Goal: Task Accomplishment & Management: Use online tool/utility

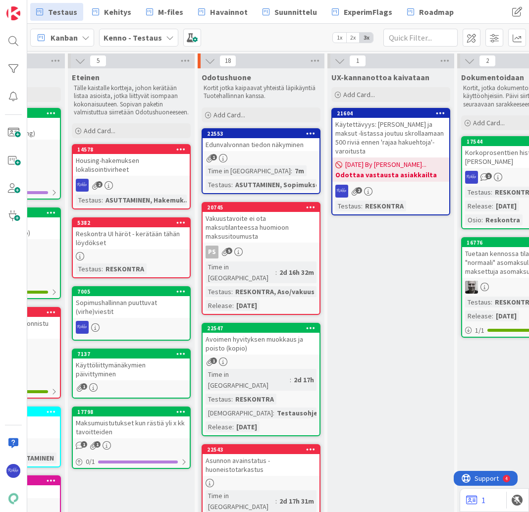
click at [241, 115] on span "Add Card..." at bounding box center [230, 114] width 32 height 9
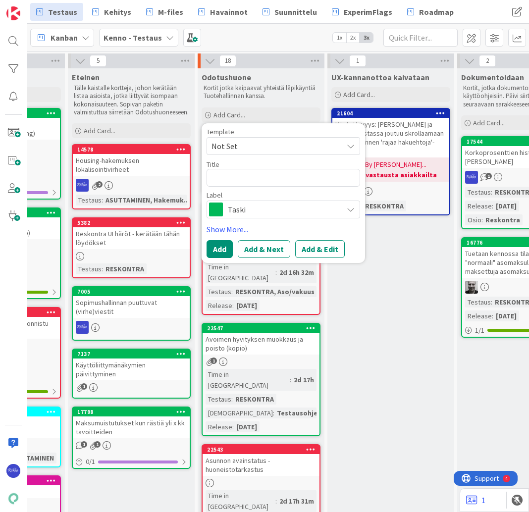
click at [247, 147] on span "Not Set" at bounding box center [274, 146] width 124 height 13
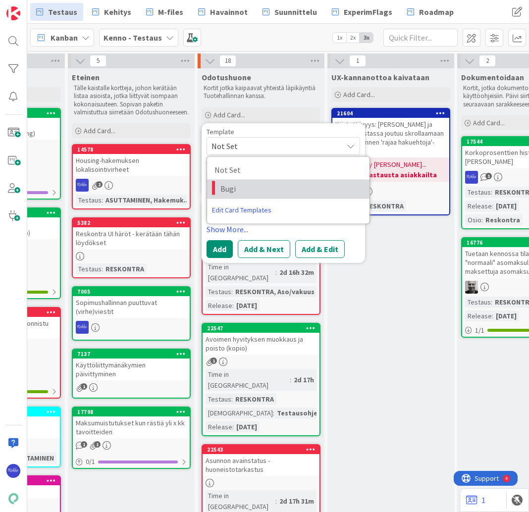
click at [254, 194] on span "Bugi" at bounding box center [291, 188] width 142 height 13
type textarea "x"
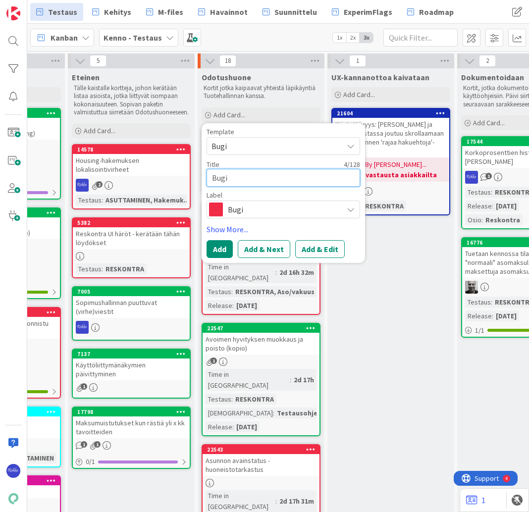
drag, startPoint x: 248, startPoint y: 177, endPoint x: 210, endPoint y: 176, distance: 38.1
click at [210, 176] on textarea "Bugi" at bounding box center [284, 178] width 154 height 18
type textarea "A"
type textarea "x"
type textarea "Av"
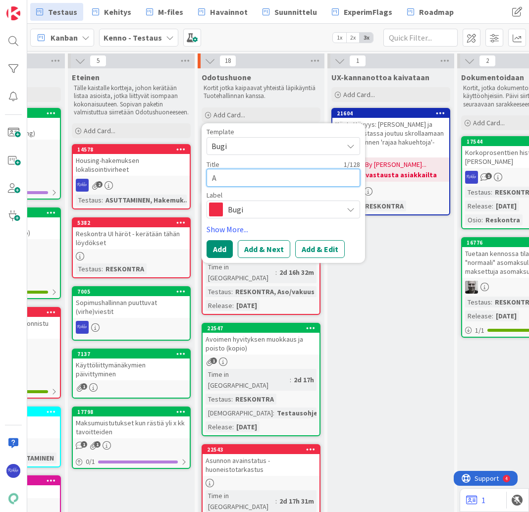
type textarea "x"
type textarea "Ava"
type textarea "x"
type textarea "Avai"
type textarea "x"
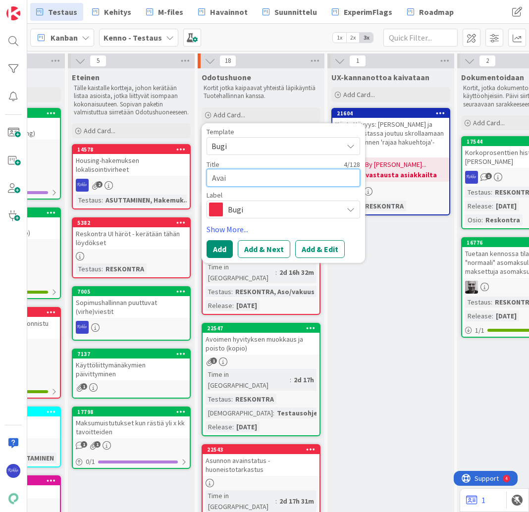
type textarea "Avain"
type textarea "x"
type textarea "Avaint"
type textarea "x"
type textarea "Avainti"
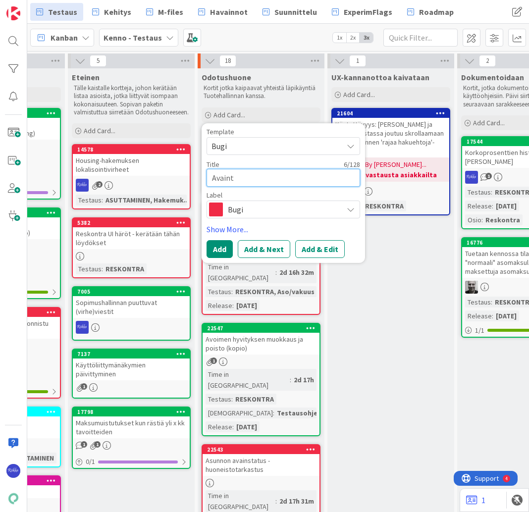
type textarea "x"
type textarea "Avaintie"
type textarea "x"
type textarea "Avaintied"
type textarea "x"
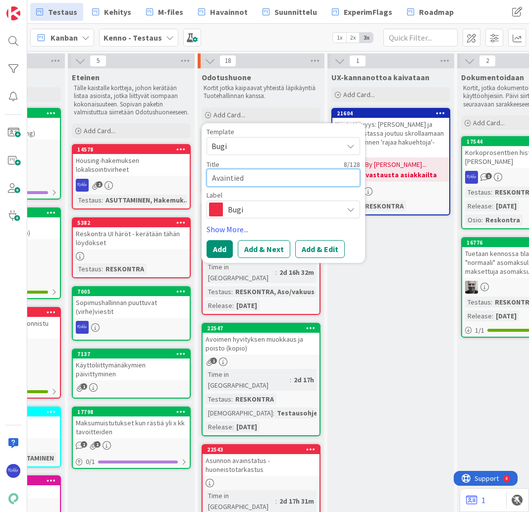
type textarea "Avaintiedo"
type textarea "x"
type textarea "Avaintiedot"
type textarea "x"
type textarea "Avaintiedot"
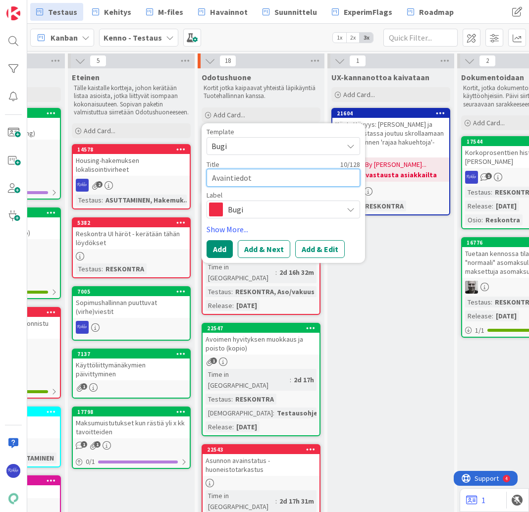
type textarea "x"
type textarea "Avaintiedot p"
type textarea "x"
type textarea "Avaintiedot py"
type textarea "x"
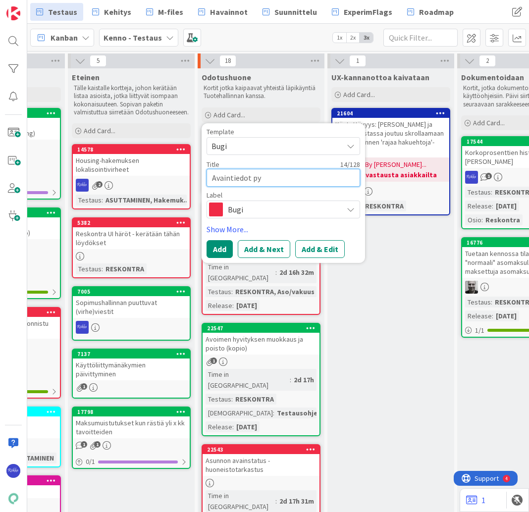
type textarea "Avaintiedot pys"
type textarea "x"
type textarea "Avaintiedot pysä"
type textarea "x"
type textarea "Avaintiedot pysäk"
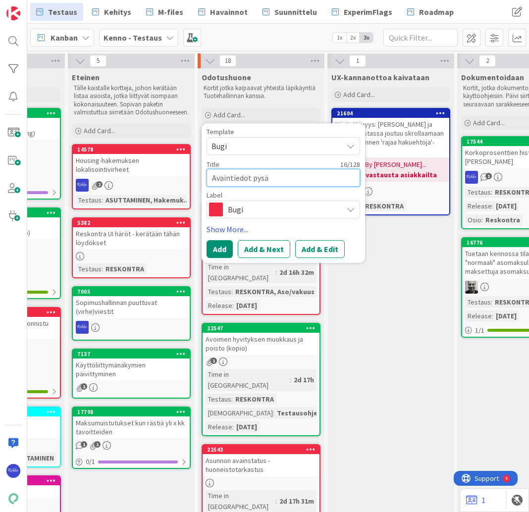
type textarea "x"
type textarea "Avaintiedot pysäkö"
type textarea "x"
type textarea "Avaintiedot pysäköi"
type textarea "x"
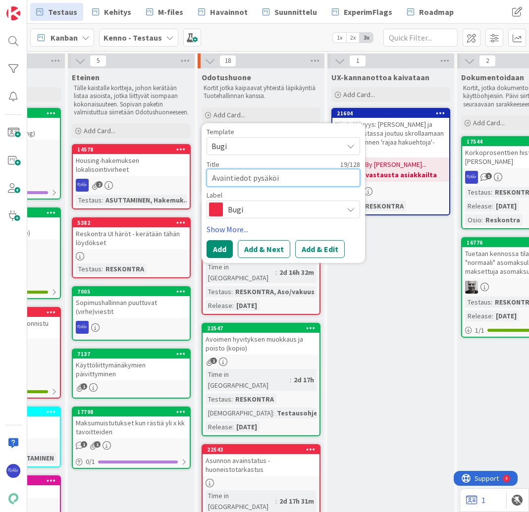
type textarea "Avaintiedot pysäköin"
type textarea "x"
type textarea "Avaintiedot pysäköint"
type textarea "x"
type textarea "Avaintiedot pysäköinti"
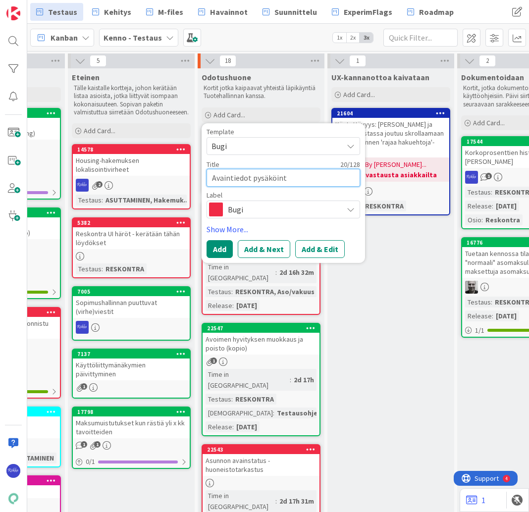
type textarea "x"
type textarea "Avaintiedot pysäköintip"
type textarea "x"
type textarea "Avaintiedot pysäköintipa"
type textarea "x"
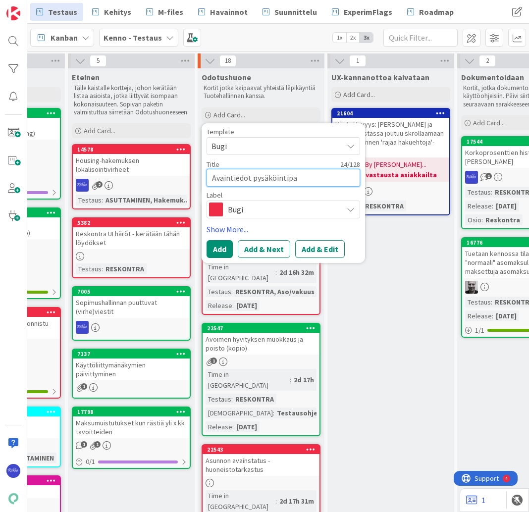
type textarea "Avaintiedot pysäköintipai"
type textarea "x"
type textarea "Avaintiedot pysäköintipaik"
type textarea "x"
type textarea "Avaintiedot pysäköintipaikk"
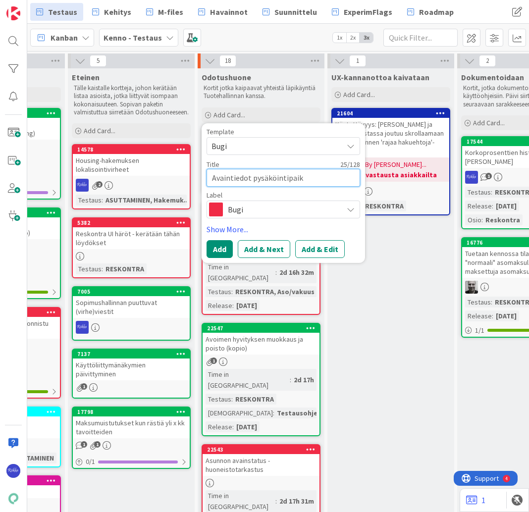
type textarea "x"
type textarea "Avaintiedot pysäköintipaikka"
type textarea "x"
type textarea "Avaintiedot pysäköintipaikkas"
type textarea "x"
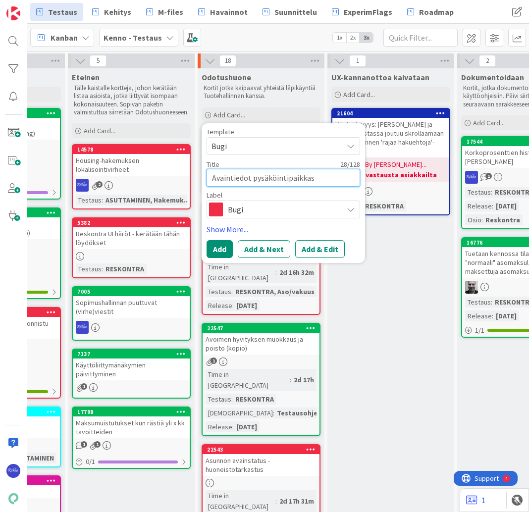
type textarea "Avaintiedot pysäköintipaikkaso"
type textarea "x"
type textarea "Avaintiedot pysäköintipaikkasop"
type textarea "x"
type textarea "Avaintiedot pysäköintipaikkasopi"
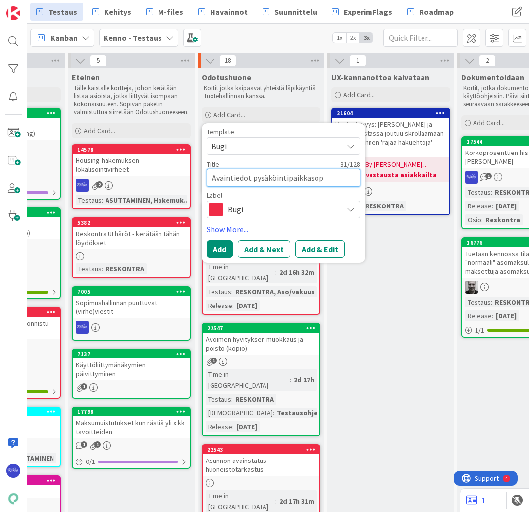
type textarea "x"
type textarea "Avaintiedot pysäköintipaikkasopim"
type textarea "x"
type textarea "Avaintiedot pysäköintipaikkasopimu"
type textarea "x"
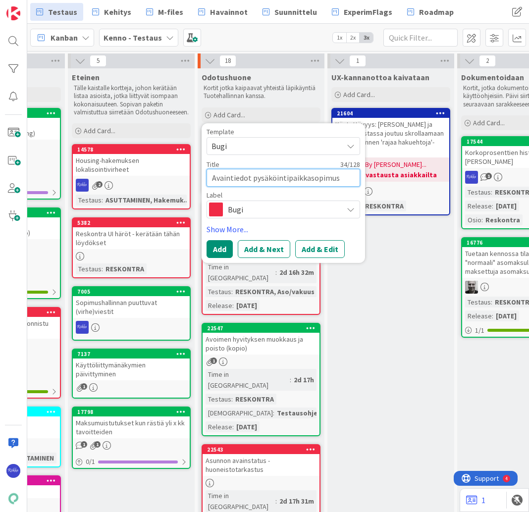
type textarea "Avaintiedot pysäköintipaikkasopimusk"
type textarea "x"
type textarea "Avaintiedot pysäköintipaikkasopimuske"
type textarea "x"
type textarea "Avaintiedot pysäköintipaikkasopimuskel"
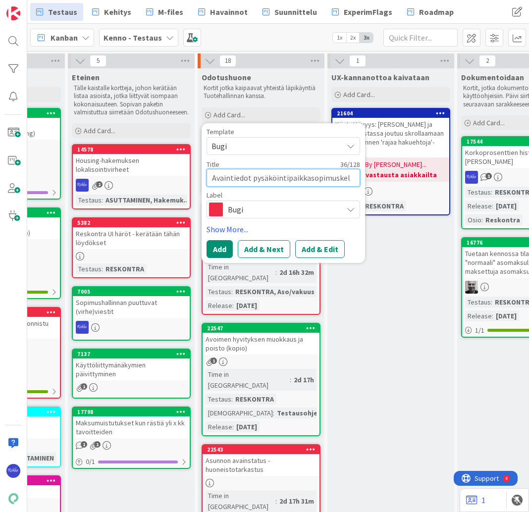
type textarea "x"
type textarea "Avaintiedot pysäköintipaikkasopimuskell"
type textarea "x"
type textarea "Avaintiedot pysäköintipaikkasopimuskel"
type textarea "x"
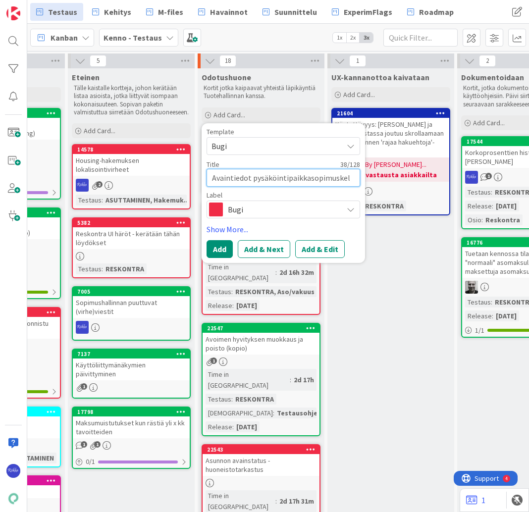
type textarea "Avaintiedot pysäköintipaikkasopimuske"
type textarea "x"
type textarea "Avaintiedot pysäköintipaikkasopimusk"
type textarea "x"
type textarea "Avaintiedot pysäköintipaikkasopimus"
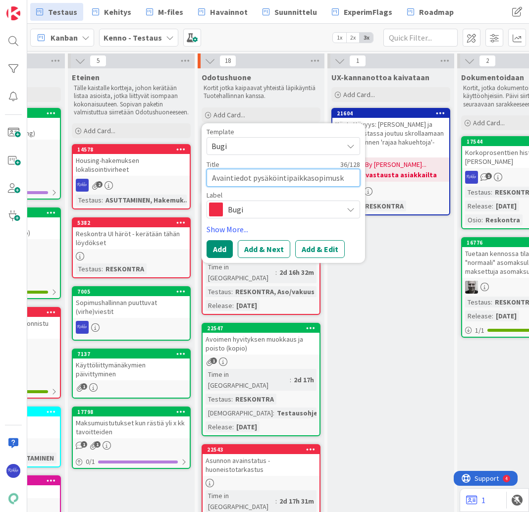
type textarea "x"
type textarea "Avaintiedot pysäköintipaikkasopimu"
type textarea "x"
type textarea "Avaintiedot pysäköintipaikkasopimuk"
type textarea "x"
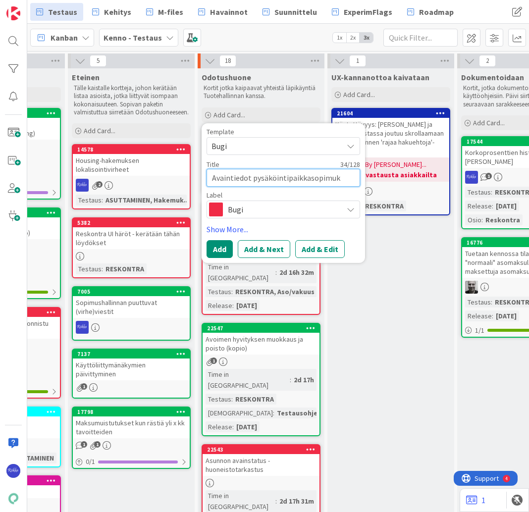
type textarea "Avaintiedot pysäköintipaikkasopimuks"
type textarea "x"
type textarea "Avaintiedot pysäköintipaikkasopimukse"
type textarea "x"
type textarea "Avaintiedot pysäköintipaikkasopimuksel"
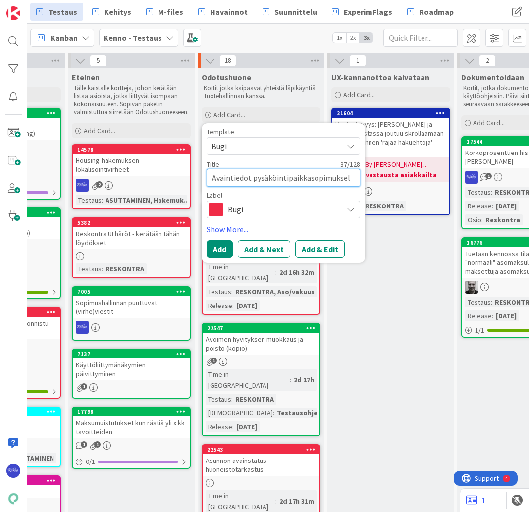
type textarea "x"
type textarea "Avaintiedot pysäköintipaikkasopimuksell"
type textarea "x"
type textarea "Avaintiedot pysäköintipaikkasopimuksella"
type textarea "x"
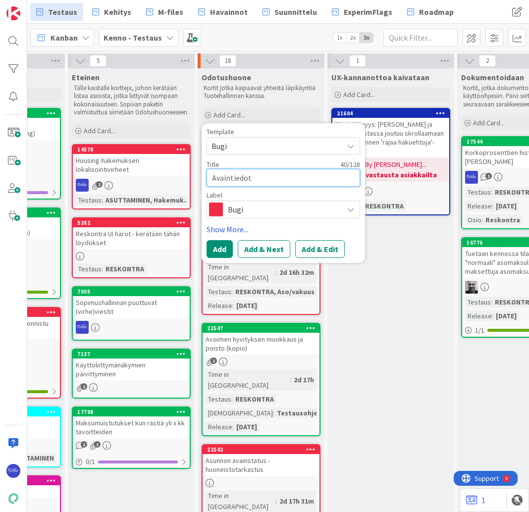
type textarea "Avaintiedot pysäköintipaikkasopimuksella"
click at [273, 211] on span "Bugi" at bounding box center [283, 210] width 110 height 14
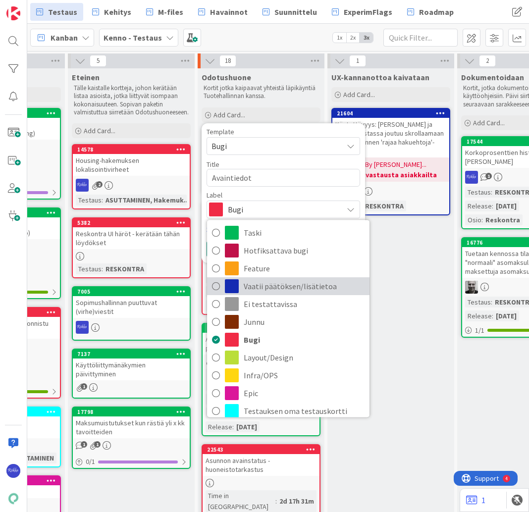
click at [290, 284] on span "Vaatii päätöksen/lisätietoa" at bounding box center [304, 286] width 121 height 15
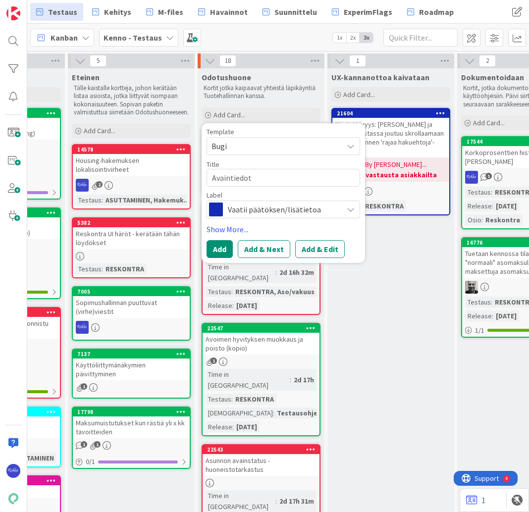
click at [321, 246] on button "Add & Edit" at bounding box center [320, 249] width 50 height 18
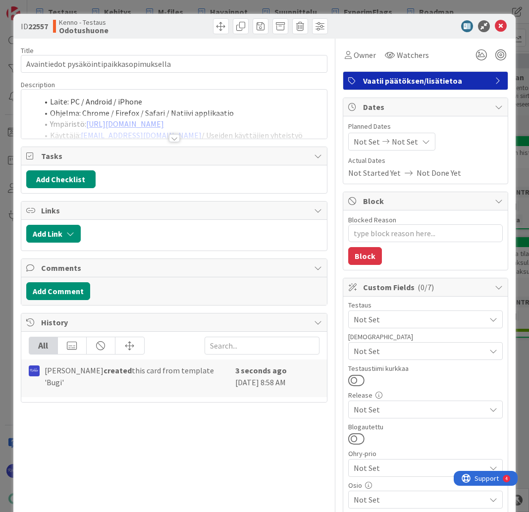
click at [171, 138] on div at bounding box center [174, 138] width 11 height 8
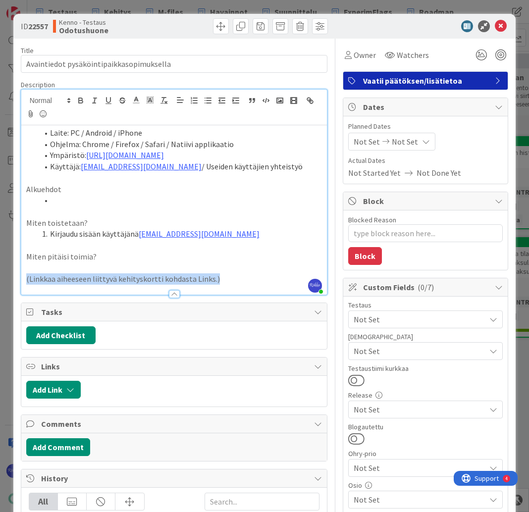
drag, startPoint x: 232, startPoint y: 278, endPoint x: 23, endPoint y: 277, distance: 209.6
click at [23, 277] on div "Laite: PC / Android / iPhone Ohjelma: Chrome / Firefox / Safari / Natiivi appli…" at bounding box center [174, 209] width 306 height 169
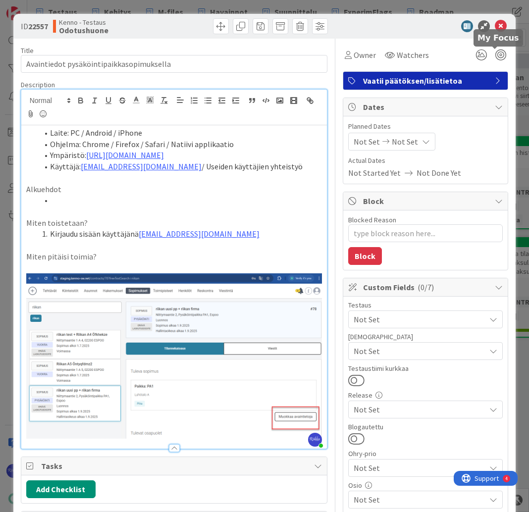
click at [495, 26] on icon at bounding box center [501, 26] width 12 height 12
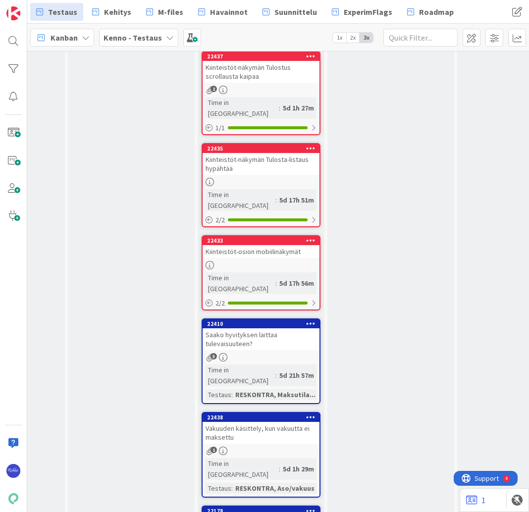
scroll to position [1189, 636]
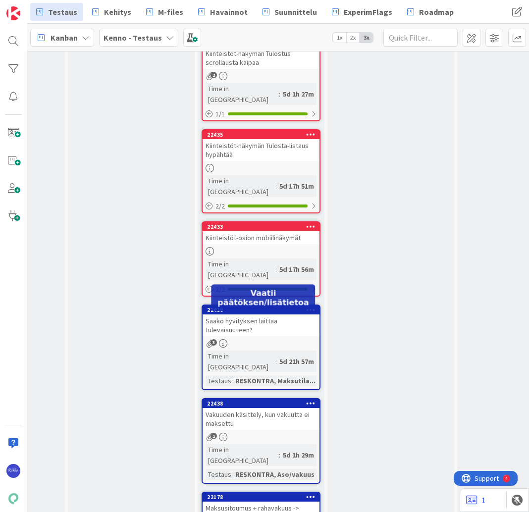
click at [256, 502] on div "Maksusitoumus + rahavakuus -> Vakuuden palautuksessa ei pysty pidättämään ja lu…" at bounding box center [261, 517] width 117 height 31
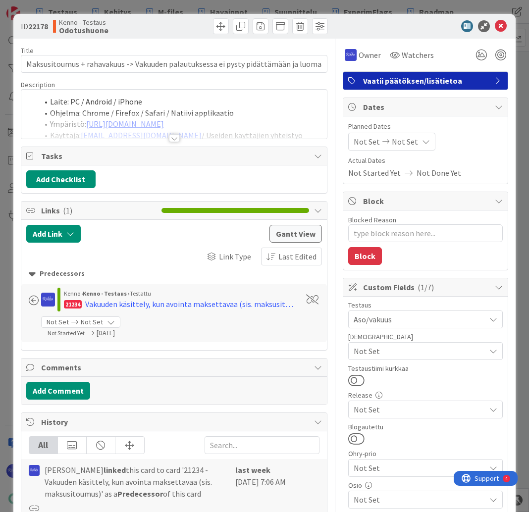
click at [171, 136] on div at bounding box center [174, 138] width 11 height 8
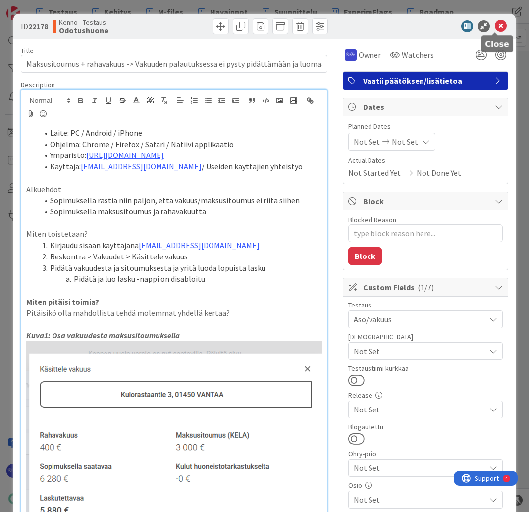
click at [496, 29] on icon at bounding box center [501, 26] width 12 height 12
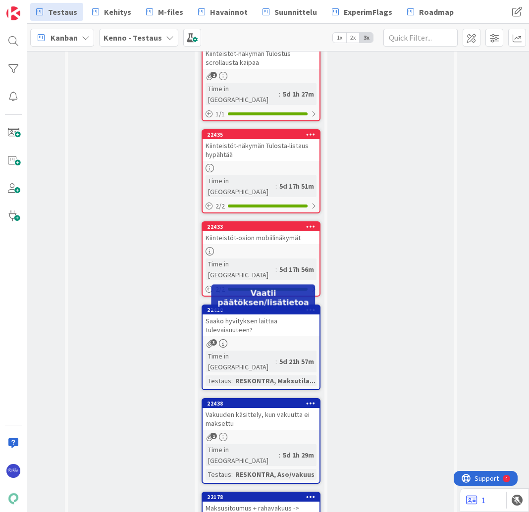
click at [261, 408] on div "Vakuuden käsittely, kun vakuutta ei maksettu" at bounding box center [261, 419] width 117 height 22
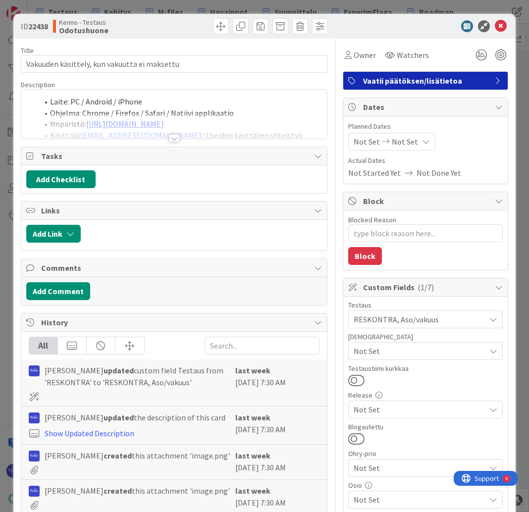
click at [171, 141] on div at bounding box center [174, 138] width 11 height 8
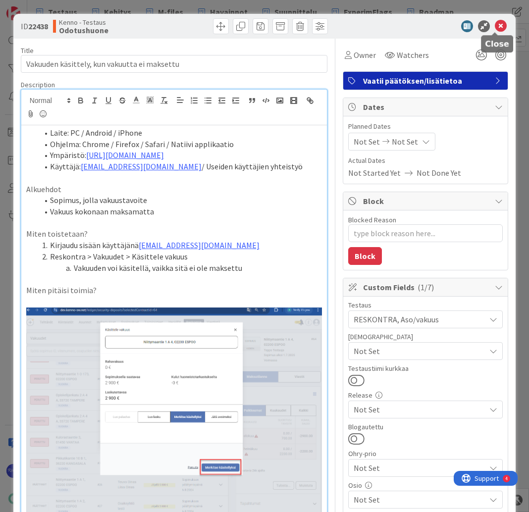
click at [495, 28] on icon at bounding box center [501, 26] width 12 height 12
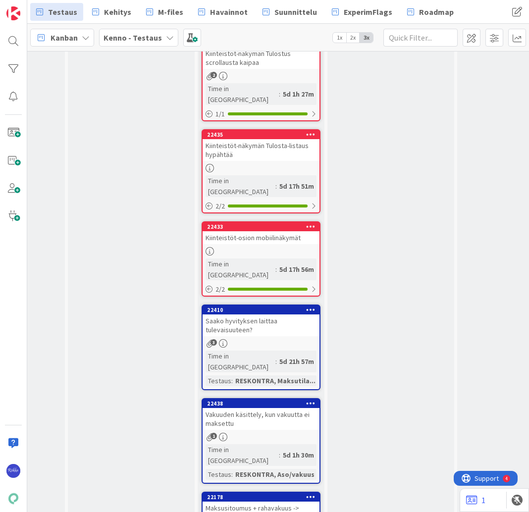
click at [258, 502] on div "Maksusitoumus + rahavakuus -> Vakuuden palautuksessa ei pysty pidättämään ja lu…" at bounding box center [261, 517] width 117 height 31
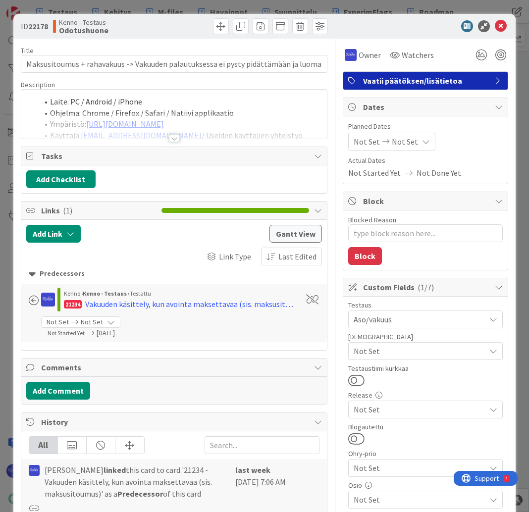
click at [171, 141] on div at bounding box center [174, 138] width 11 height 8
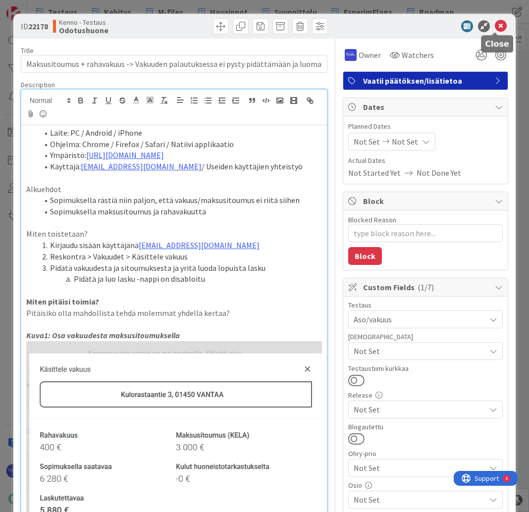
click at [497, 24] on icon at bounding box center [501, 26] width 12 height 12
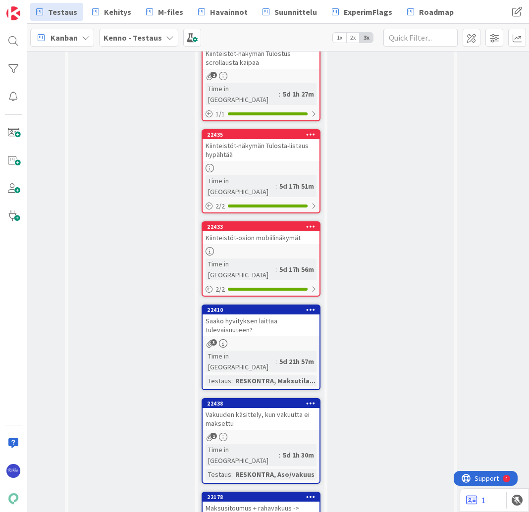
click at [277, 408] on div "Vakuuden käsittely, kun vakuutta ei maksettu" at bounding box center [261, 419] width 117 height 22
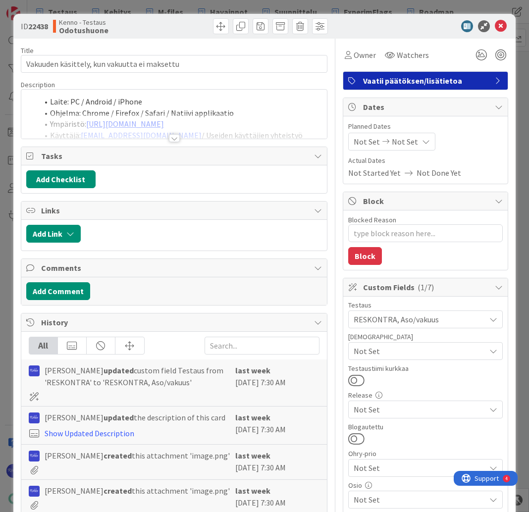
click at [171, 139] on div at bounding box center [174, 138] width 11 height 8
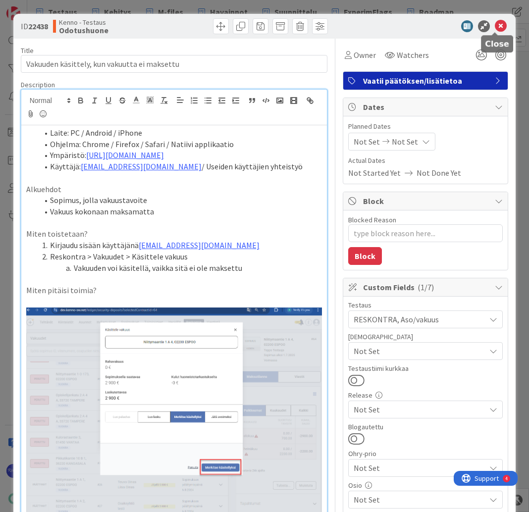
click at [495, 26] on icon at bounding box center [501, 26] width 12 height 12
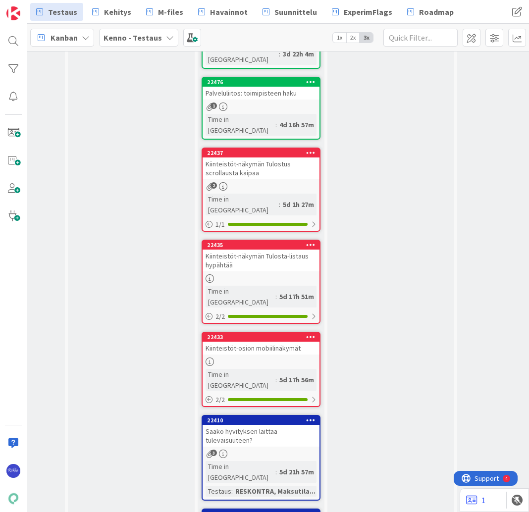
scroll to position [1070, 636]
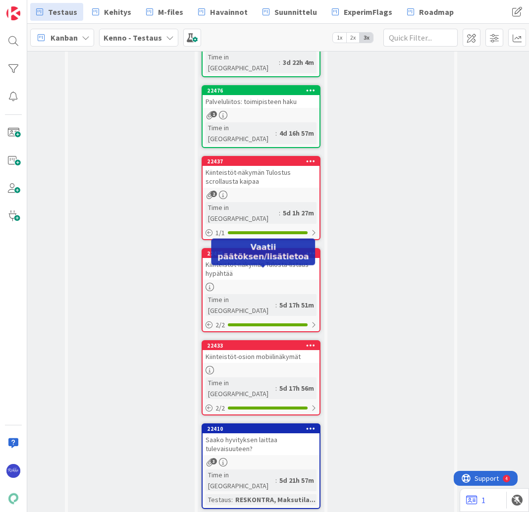
click at [254, 433] on div "Saako hyvityksen laittaa tulevaisuuteen?" at bounding box center [261, 444] width 117 height 22
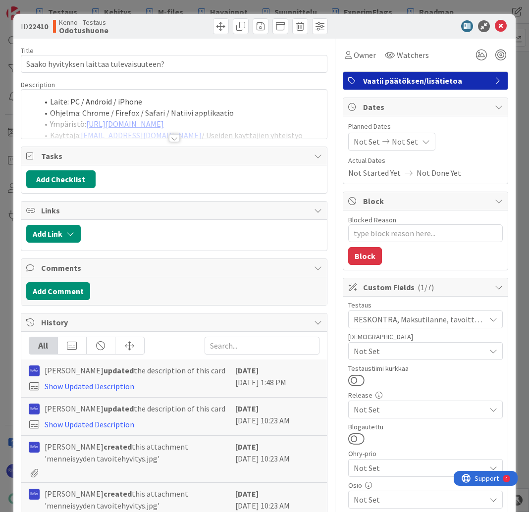
click at [169, 139] on div at bounding box center [174, 138] width 11 height 8
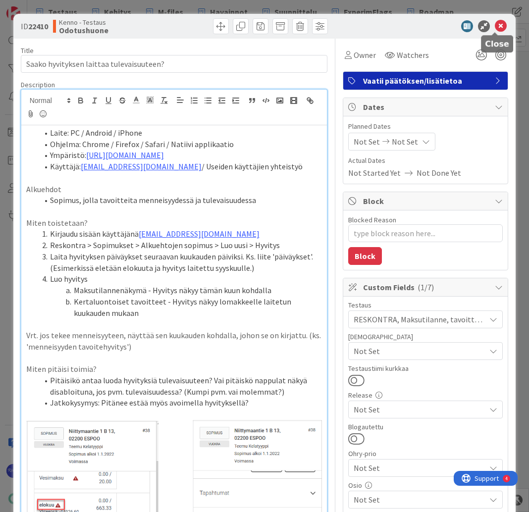
click at [495, 26] on icon at bounding box center [501, 26] width 12 height 12
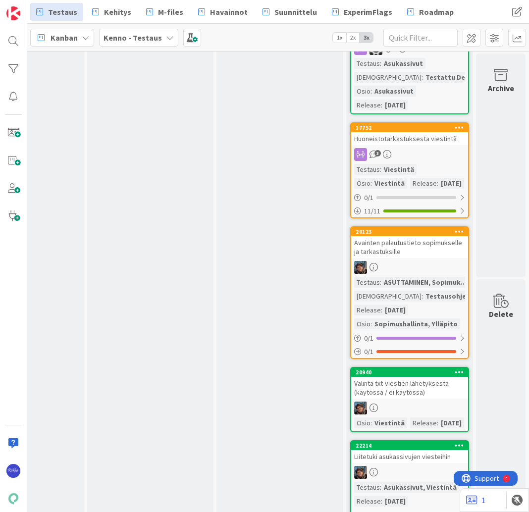
scroll to position [2695, 882]
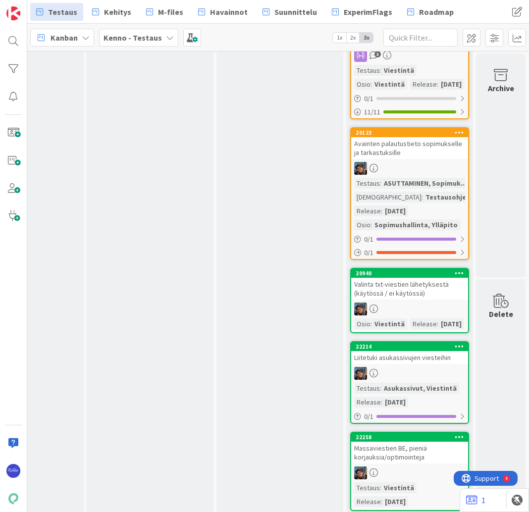
click at [392, 154] on link "20123 Avainten palautustieto sopimukselle ja tarkastuksille Testaus : ASUTTAMIN…" at bounding box center [409, 193] width 119 height 133
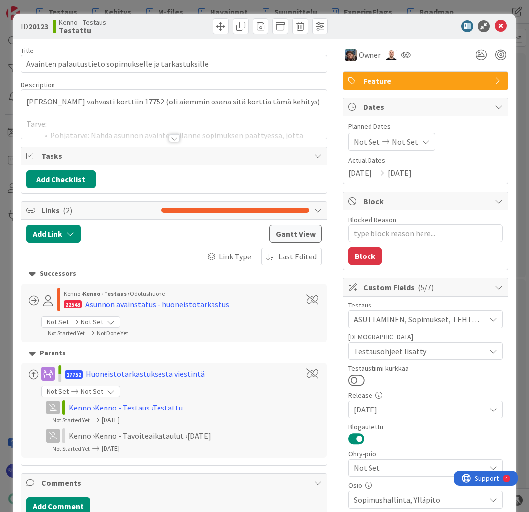
click at [170, 140] on div at bounding box center [174, 138] width 11 height 8
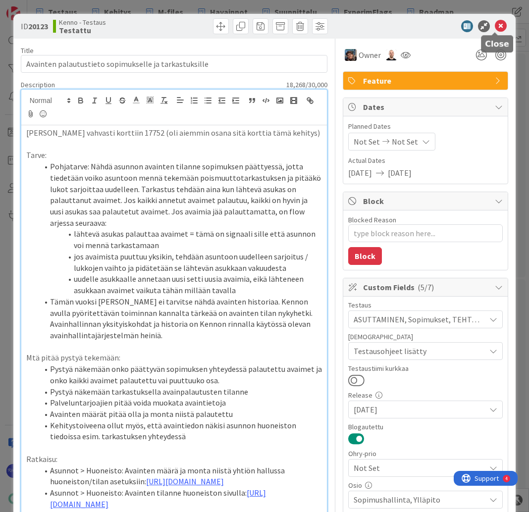
drag, startPoint x: 494, startPoint y: 26, endPoint x: 111, endPoint y: 304, distance: 472.5
click at [495, 26] on icon at bounding box center [501, 26] width 12 height 12
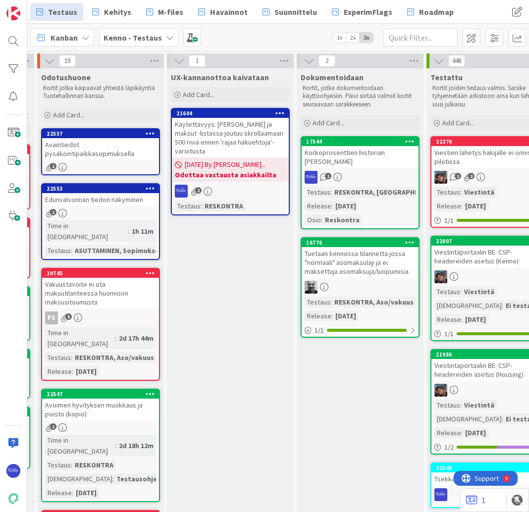
scroll to position [0, 705]
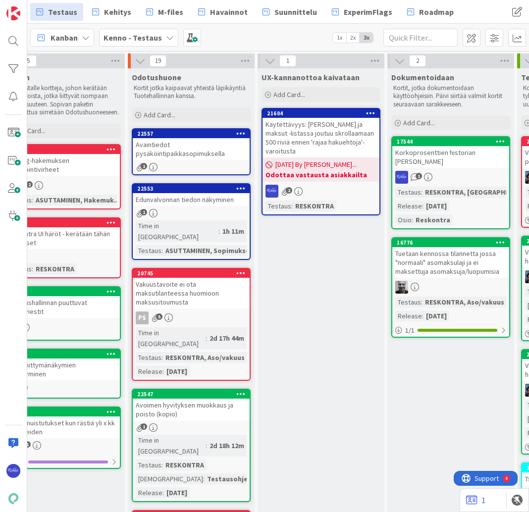
click at [198, 424] on div "1" at bounding box center [191, 428] width 117 height 8
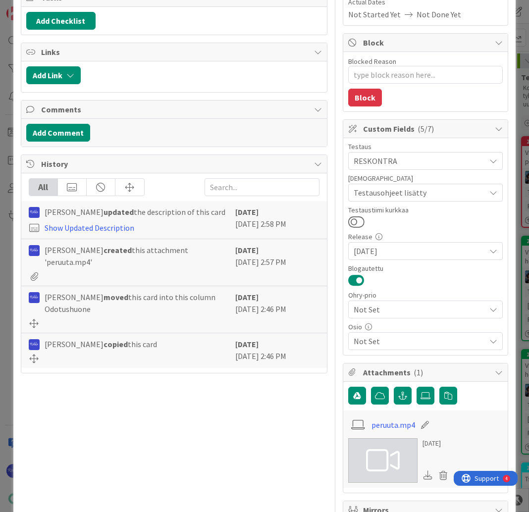
scroll to position [276, 0]
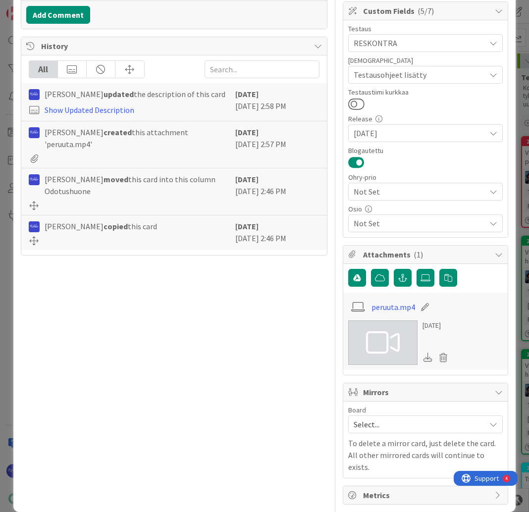
click at [380, 307] on link "peruuta.mp4" at bounding box center [394, 307] width 44 height 12
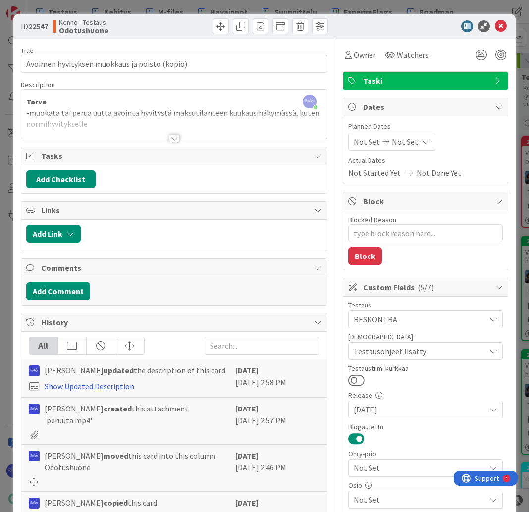
click at [169, 138] on div at bounding box center [174, 138] width 11 height 8
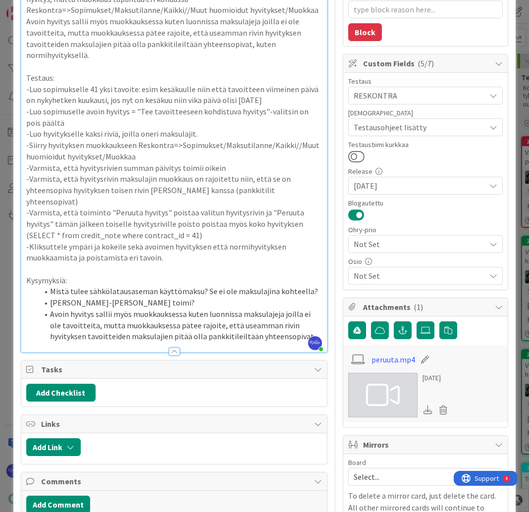
scroll to position [238, 0]
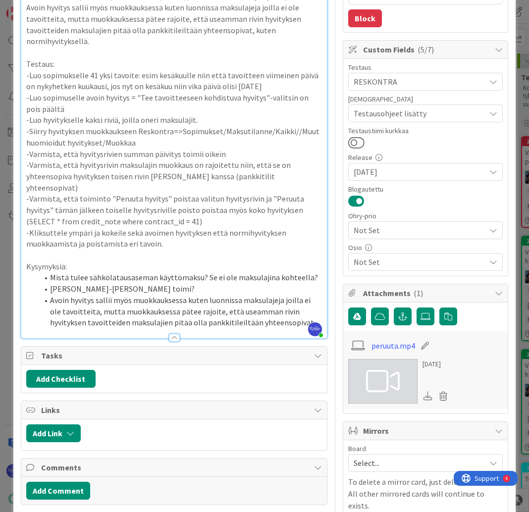
click at [398, 341] on link "peruuta.mp4" at bounding box center [394, 346] width 44 height 12
type textarea "x"
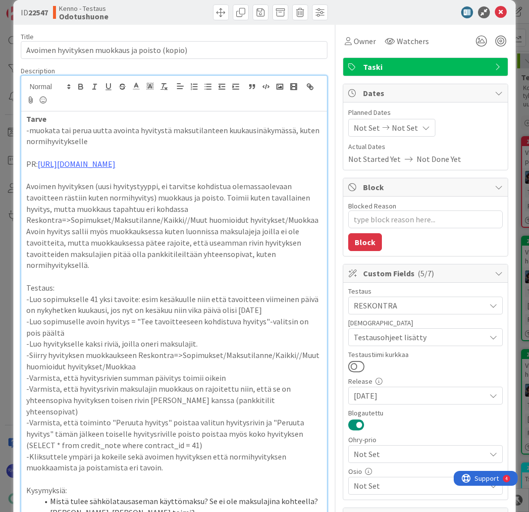
scroll to position [0, 0]
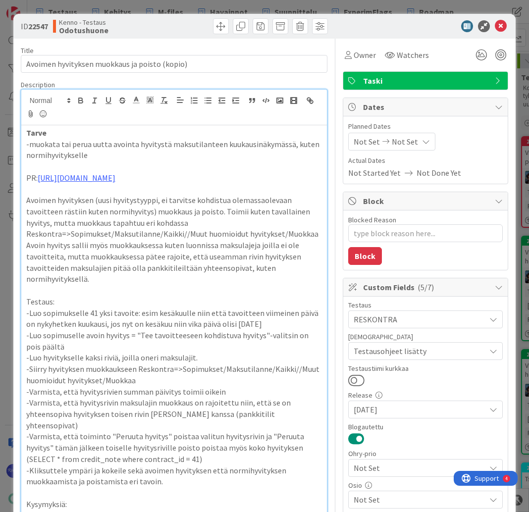
click at [495, 24] on icon at bounding box center [501, 26] width 12 height 12
